Goal: Information Seeking & Learning: Learn about a topic

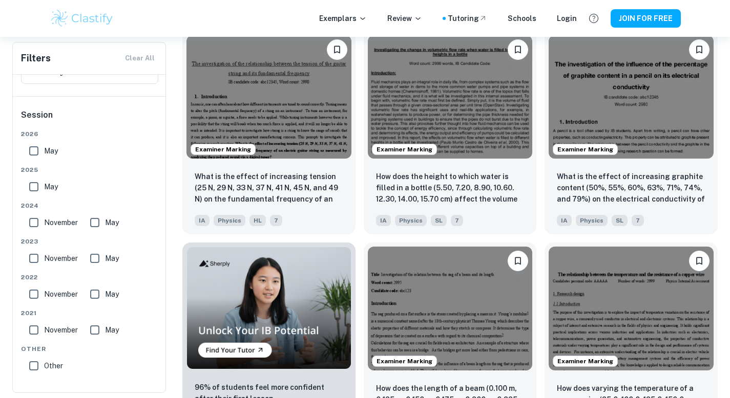
scroll to position [550, 0]
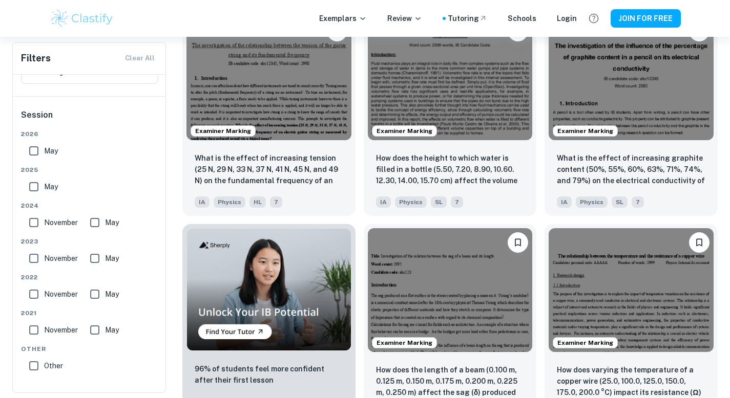
click at [32, 188] on input "May" at bounding box center [34, 187] width 20 height 20
checkbox input "true"
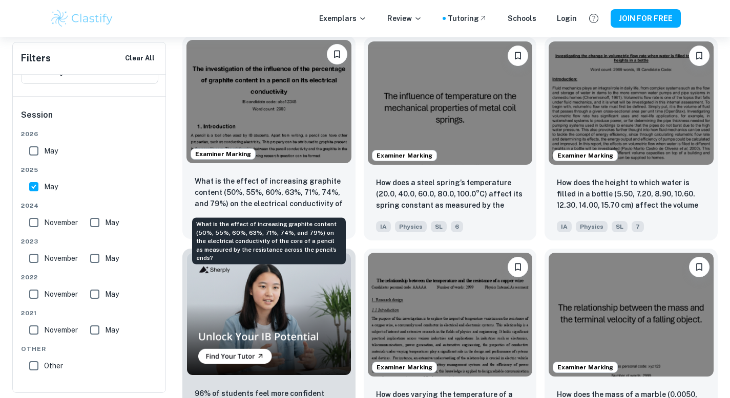
click at [243, 191] on p "What is the effect of increasing graphite content (50%, 55%, 60%, 63%, 71%, 74%…" at bounding box center [269, 193] width 148 height 35
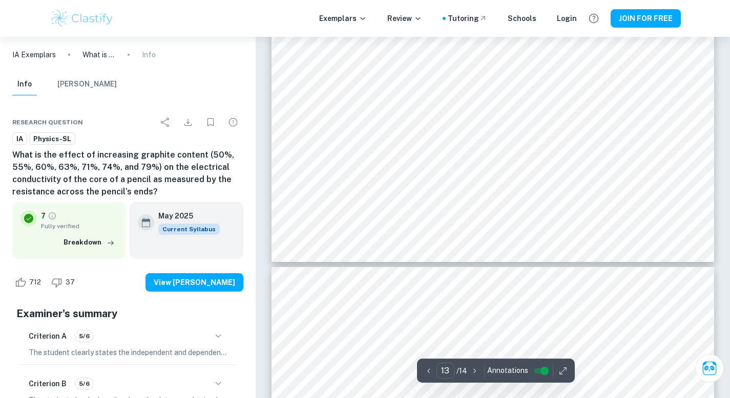
scroll to position [8096, 0]
type input "1"
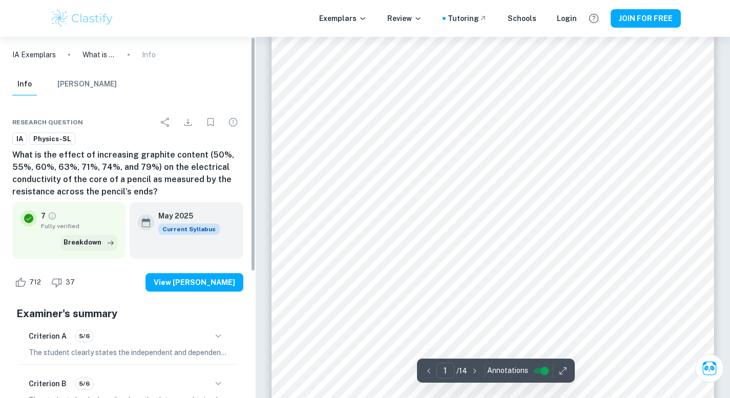
click at [88, 245] on button "Breakdown" at bounding box center [89, 242] width 56 height 15
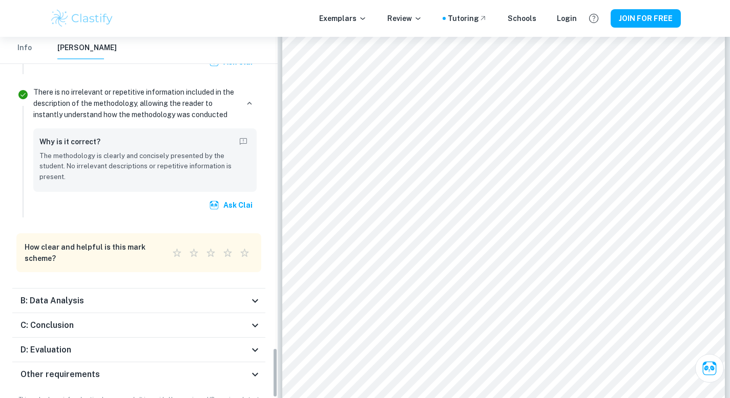
scroll to position [2265, 0]
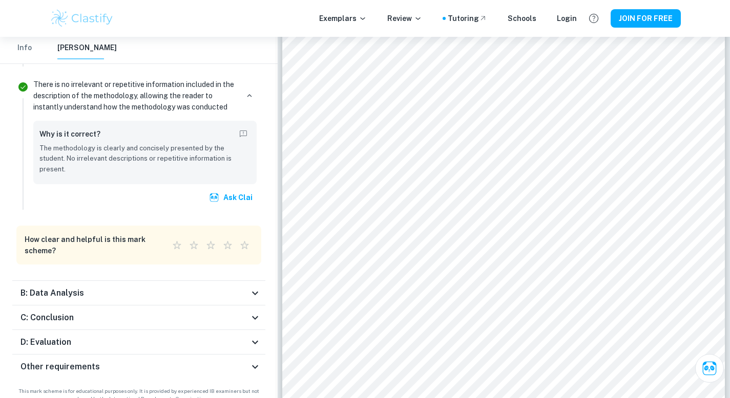
click at [256, 287] on icon at bounding box center [255, 293] width 12 height 12
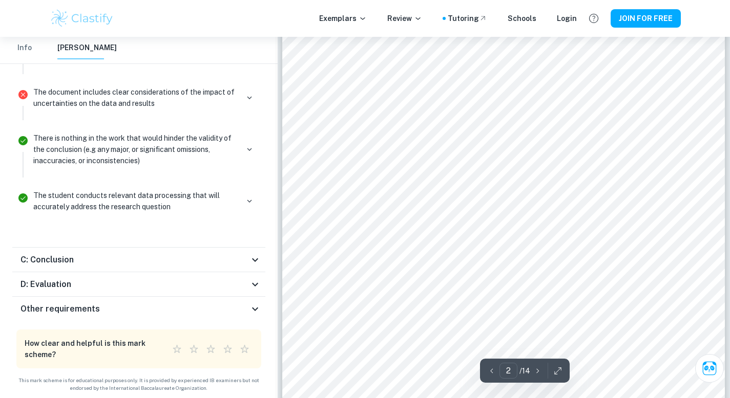
scroll to position [849, 0]
click at [251, 258] on icon at bounding box center [255, 260] width 12 height 12
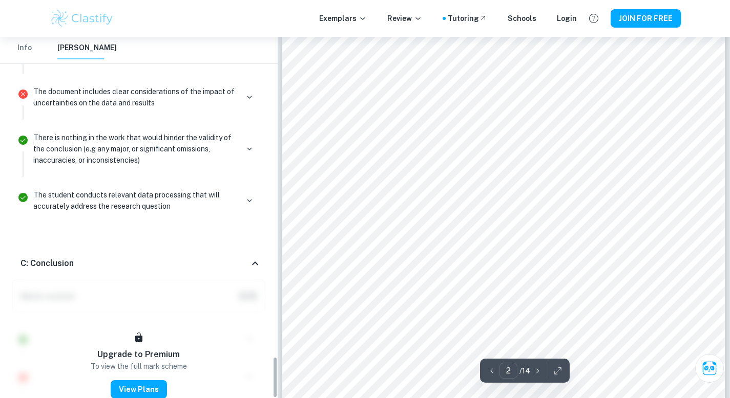
scroll to position [2920, 0]
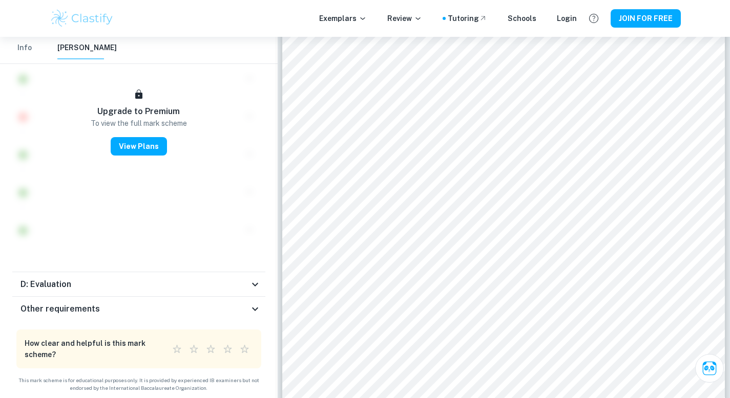
click at [256, 283] on icon at bounding box center [255, 285] width 12 height 12
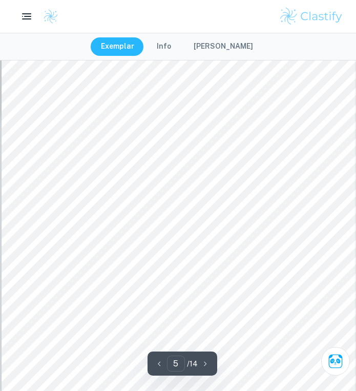
scroll to position [2278, 0]
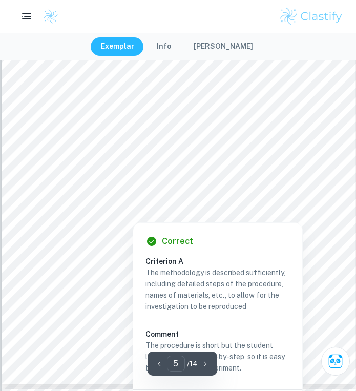
click at [75, 211] on div at bounding box center [133, 215] width 124 height 10
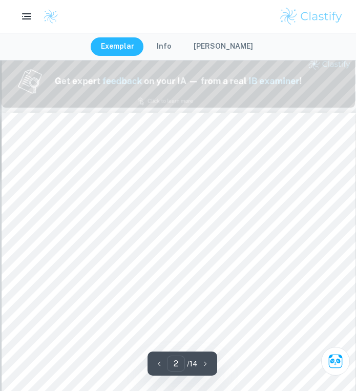
type input "1"
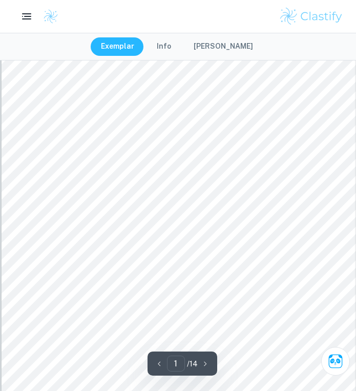
scroll to position [95, 0]
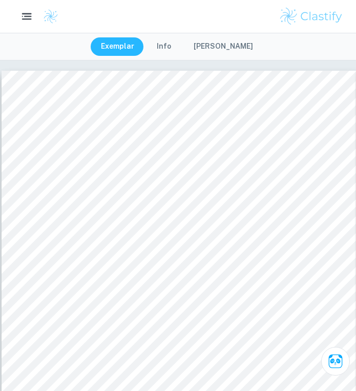
click at [27, 13] on icon "button" at bounding box center [26, 16] width 13 height 13
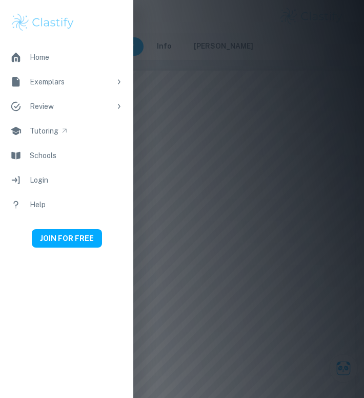
click at [217, 120] on div at bounding box center [182, 199] width 364 height 398
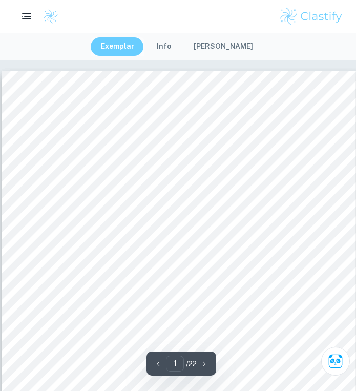
click at [125, 51] on button "Exemplar" at bounding box center [118, 46] width 54 height 18
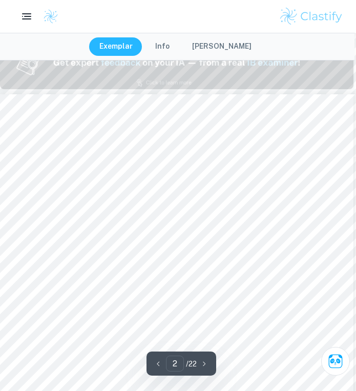
scroll to position [538, 2]
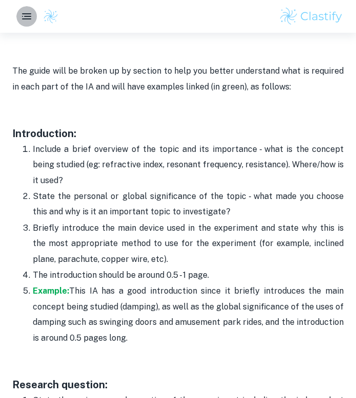
scroll to position [712, 0]
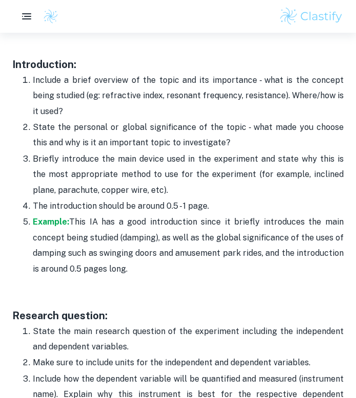
drag, startPoint x: 14, startPoint y: 62, endPoint x: 156, endPoint y: 275, distance: 255.8
copy div "ntroduction: Include a brief overview of the topic and its importance - what is…"
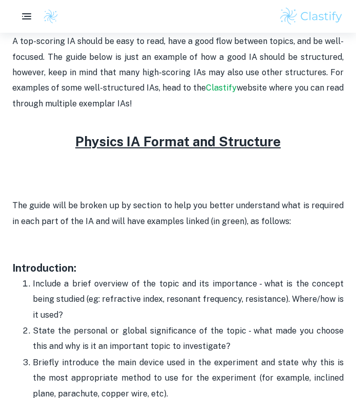
scroll to position [505, 0]
